Goal: Transaction & Acquisition: Book appointment/travel/reservation

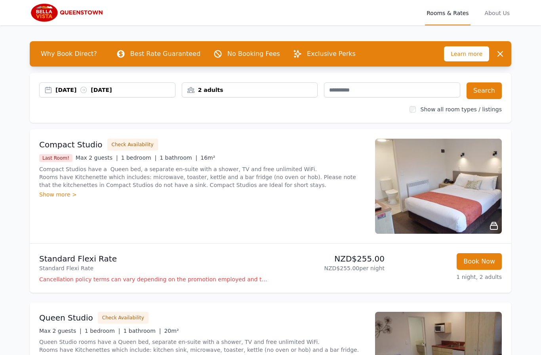
click at [244, 87] on div "2 adults" at bounding box center [250, 90] width 136 height 8
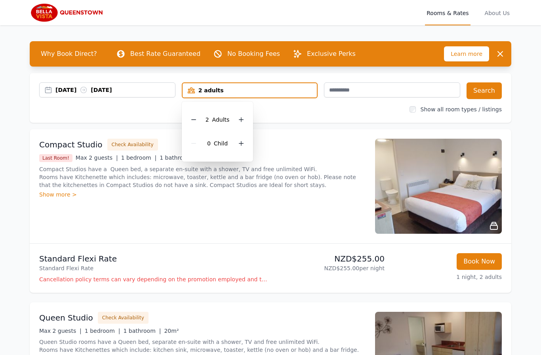
click at [245, 120] on div at bounding box center [241, 119] width 11 height 11
click at [246, 116] on div at bounding box center [241, 119] width 11 height 11
click at [246, 142] on div at bounding box center [241, 143] width 11 height 11
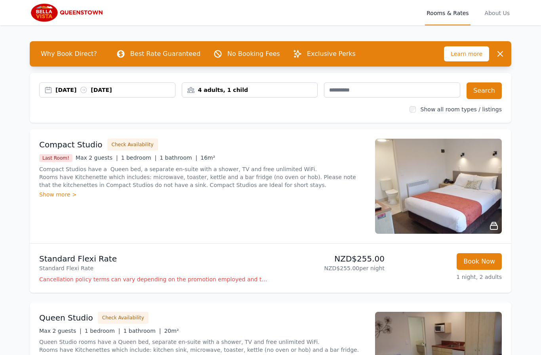
click at [136, 88] on div "29 Nov 2025 30 Nov 2025" at bounding box center [115, 90] width 120 height 8
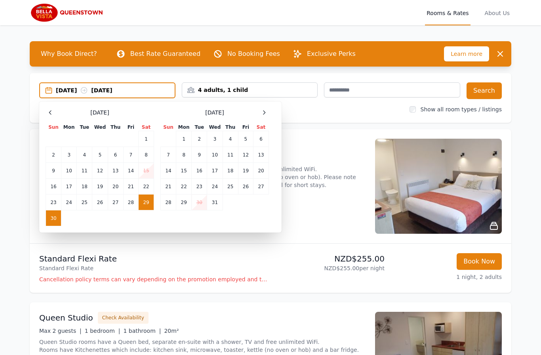
click at [203, 135] on td "2" at bounding box center [199, 139] width 15 height 16
click at [492, 88] on button "Search" at bounding box center [484, 90] width 35 height 17
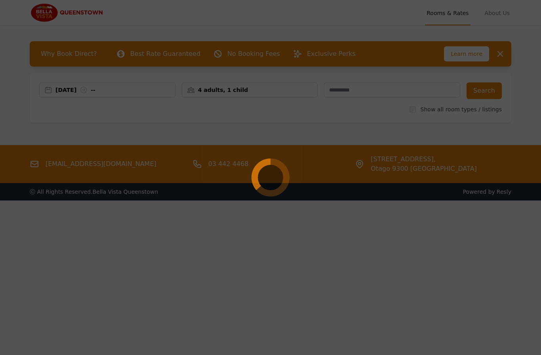
click at [66, 88] on div at bounding box center [270, 177] width 541 height 355
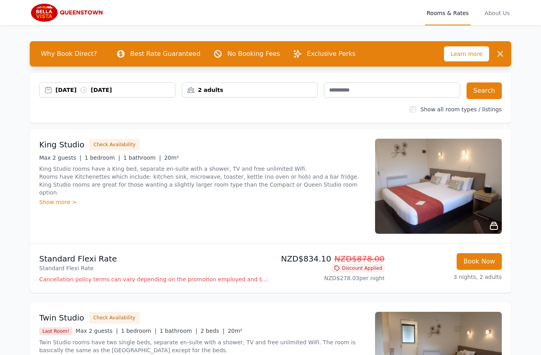
click at [231, 86] on div "2 adults" at bounding box center [250, 90] width 136 height 8
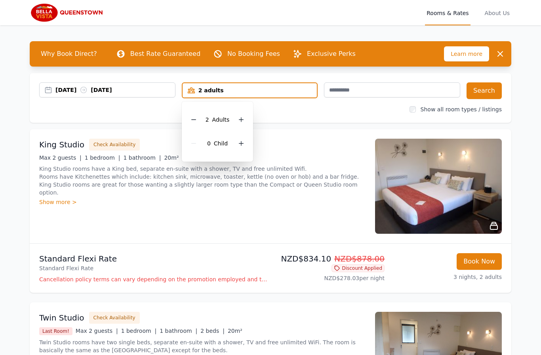
click at [246, 116] on div at bounding box center [241, 119] width 11 height 11
click at [247, 117] on div "3 Adult s" at bounding box center [217, 120] width 59 height 24
click at [246, 118] on div at bounding box center [241, 119] width 11 height 11
click at [246, 144] on div at bounding box center [241, 143] width 11 height 11
click at [490, 89] on button "Search" at bounding box center [484, 90] width 35 height 17
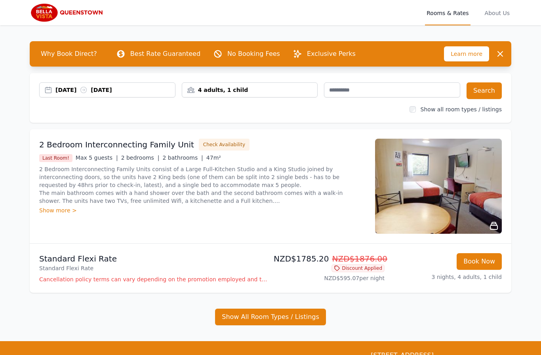
click at [395, 193] on img at bounding box center [438, 186] width 127 height 95
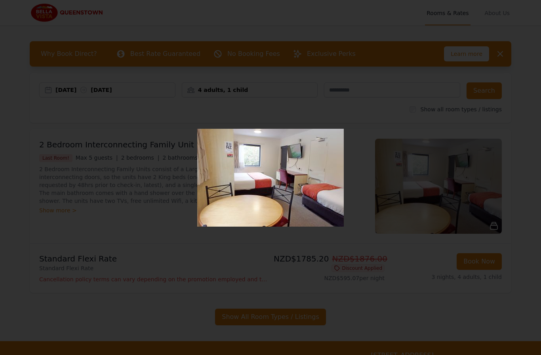
click at [419, 126] on div "1 of 2" at bounding box center [270, 177] width 541 height 355
